Goal: Check status: Check status

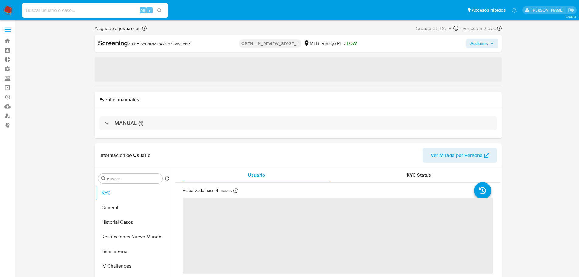
select select "10"
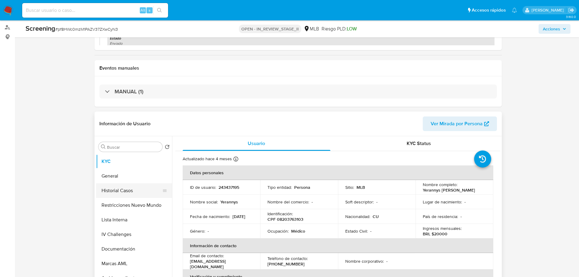
scroll to position [91, 0]
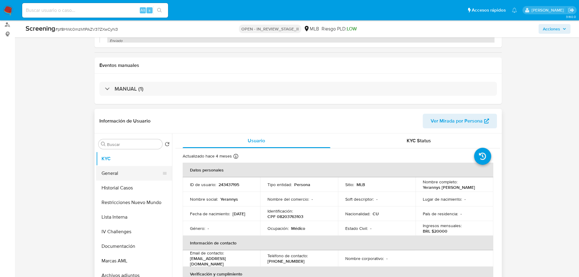
click at [110, 175] on button "General" at bounding box center [131, 173] width 71 height 15
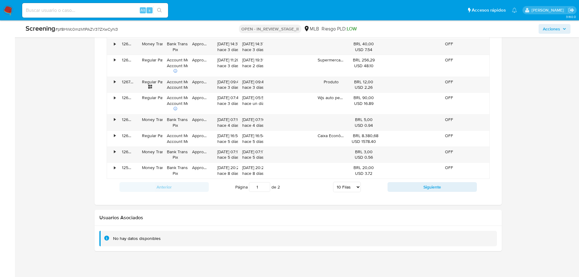
scroll to position [482, 0]
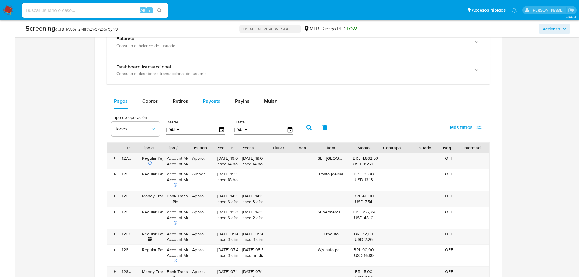
click at [212, 104] on span "Payouts" at bounding box center [212, 101] width 18 height 7
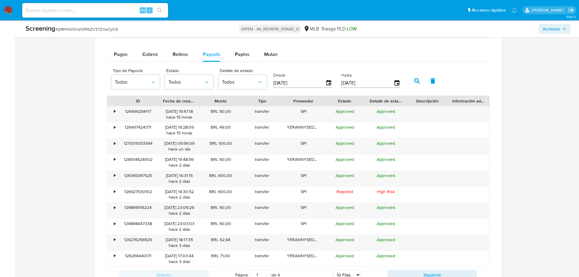
scroll to position [543, 0]
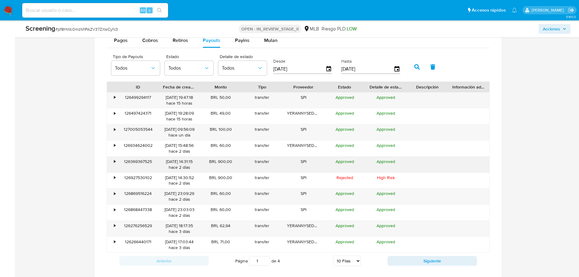
click at [115, 162] on div "•" at bounding box center [115, 162] width 2 height 6
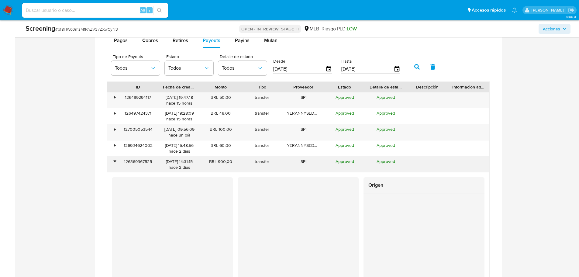
click at [115, 162] on div "•" at bounding box center [115, 162] width 2 height 6
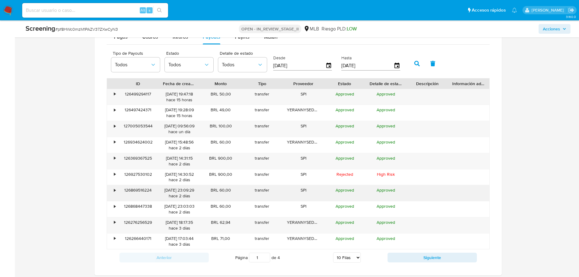
scroll to position [573, 0]
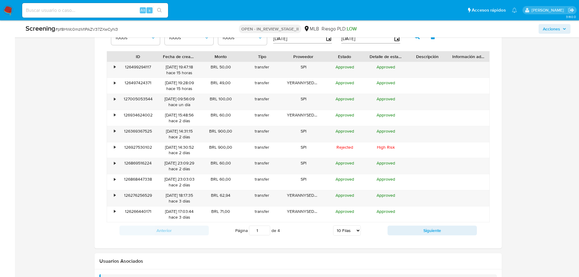
click at [346, 231] on select "5 Filas 10 Filas 20 Filas 25 Filas 50 Filas 100 Filas" at bounding box center [347, 230] width 28 height 10
select select "20"
click at [333, 225] on select "5 Filas 10 Filas 20 Filas 25 Filas 50 Filas 100 Filas" at bounding box center [347, 230] width 28 height 10
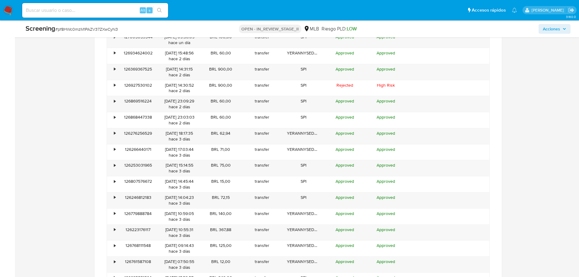
scroll to position [534, 0]
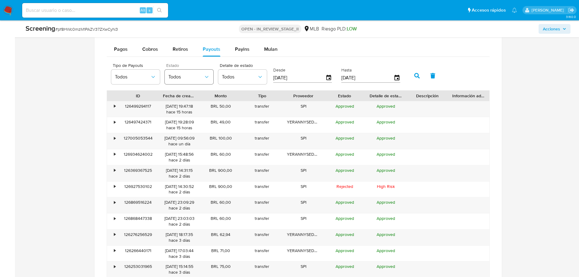
click at [193, 79] on span "Todos" at bounding box center [185, 77] width 35 height 6
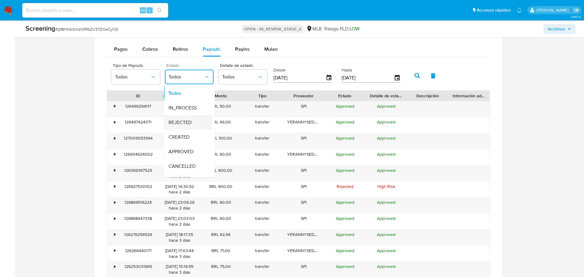
click at [178, 124] on span "REJECTED" at bounding box center [179, 122] width 23 height 6
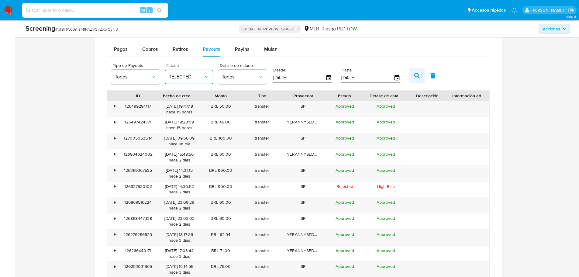
click at [415, 73] on icon "button" at bounding box center [416, 75] width 5 height 5
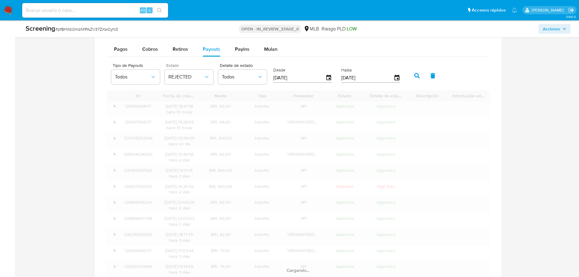
scroll to position [488, 0]
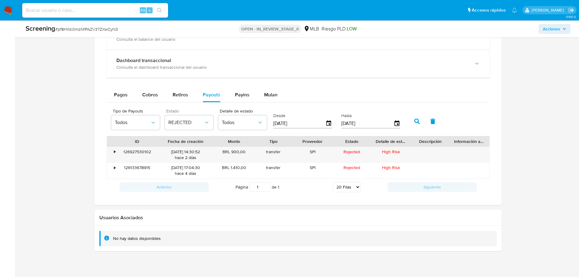
drag, startPoint x: 205, startPoint y: 143, endPoint x: 221, endPoint y: 142, distance: 16.4
click at [221, 142] on div "ID Fecha de creación Monto Tipo Proveedor Estado Detalle de estado Descripción …" at bounding box center [298, 141] width 382 height 10
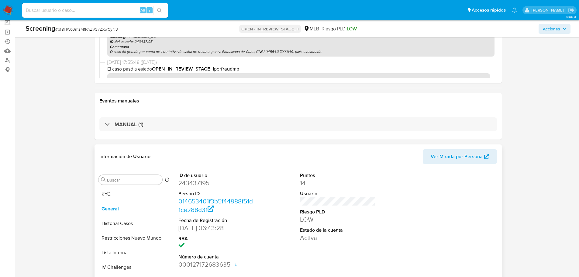
scroll to position [93, 0]
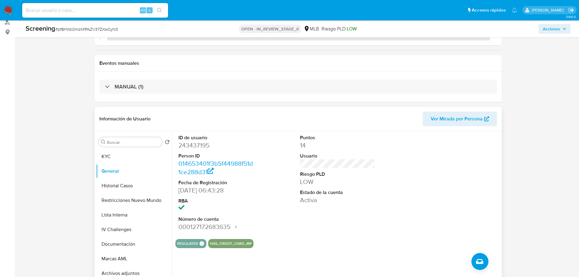
click at [196, 144] on dd "243437195" at bounding box center [215, 145] width 75 height 9
copy dd "243437195"
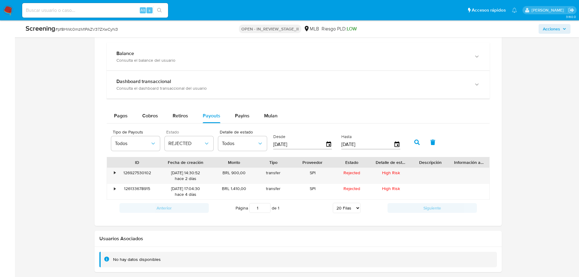
scroll to position [488, 0]
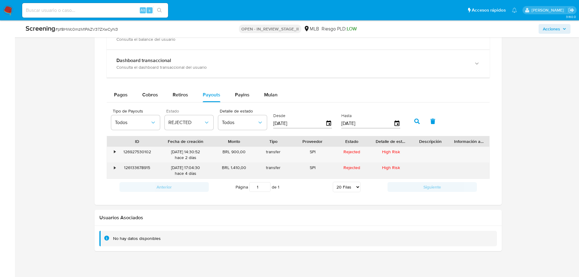
click at [131, 165] on div "126133678915" at bounding box center [137, 171] width 39 height 16
